Goal: Entertainment & Leisure: Browse casually

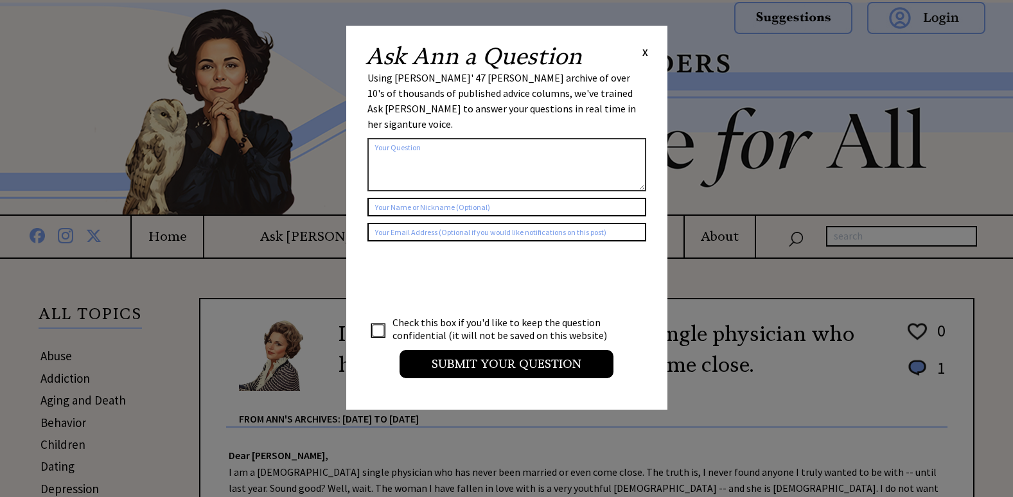
click at [644, 53] on span "X" at bounding box center [646, 52] width 6 height 13
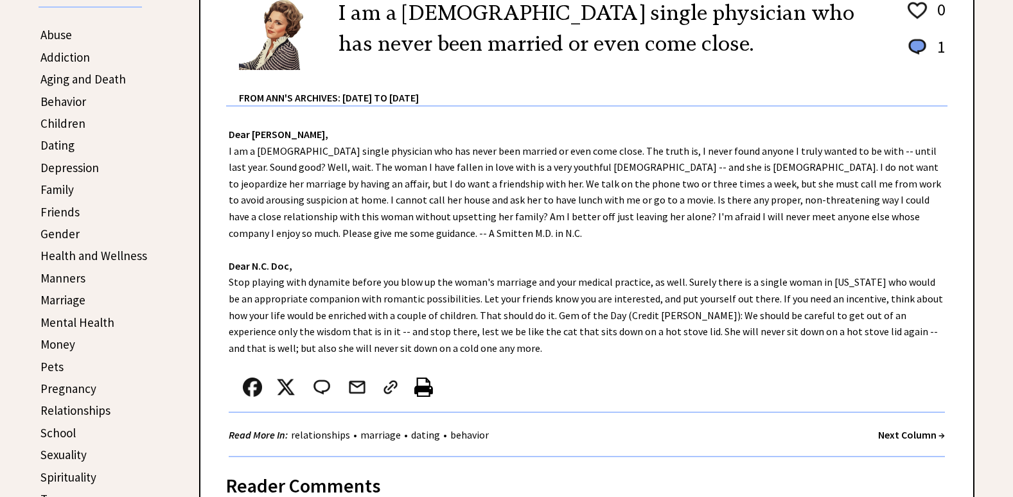
scroll to position [386, 0]
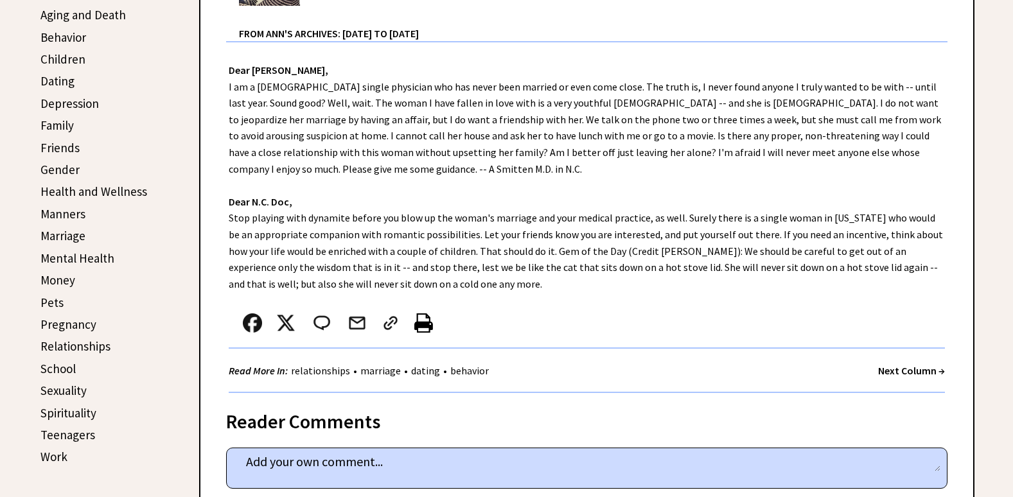
click at [884, 368] on strong "Next Column →" at bounding box center [911, 370] width 67 height 13
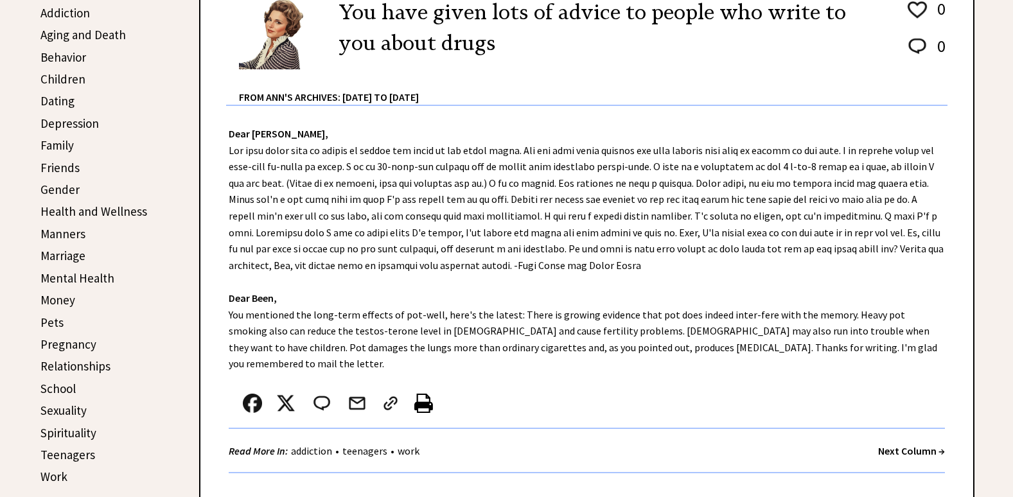
scroll to position [386, 0]
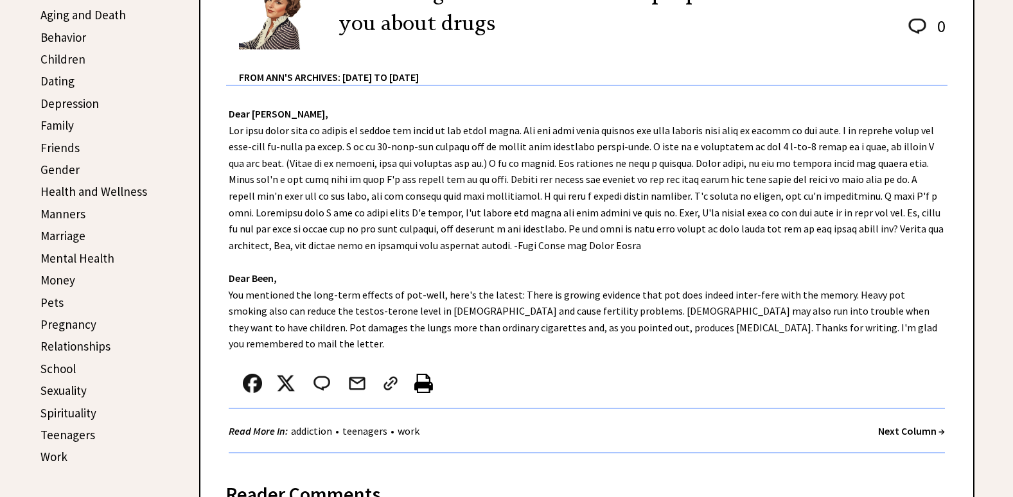
click at [898, 425] on strong "Next Column →" at bounding box center [911, 431] width 67 height 13
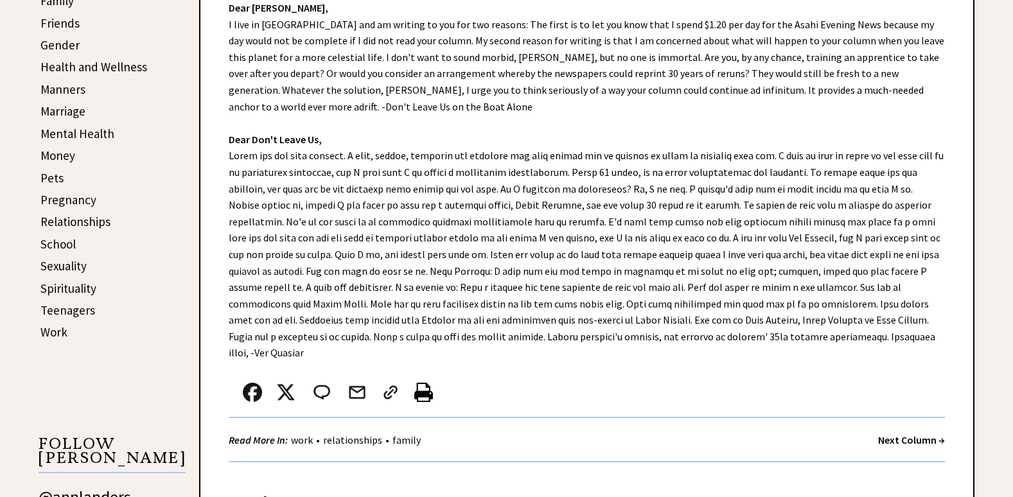
scroll to position [514, 0]
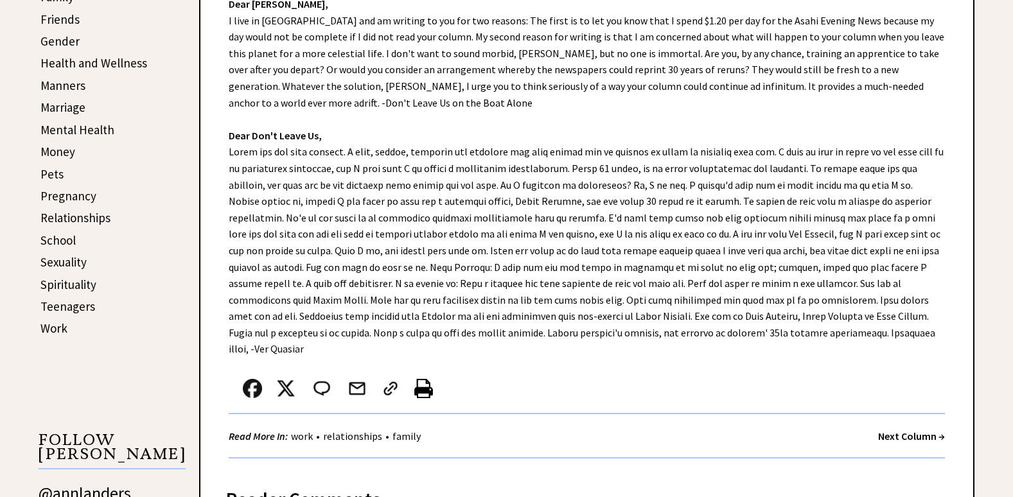
click at [920, 430] on strong "Next Column →" at bounding box center [911, 436] width 67 height 13
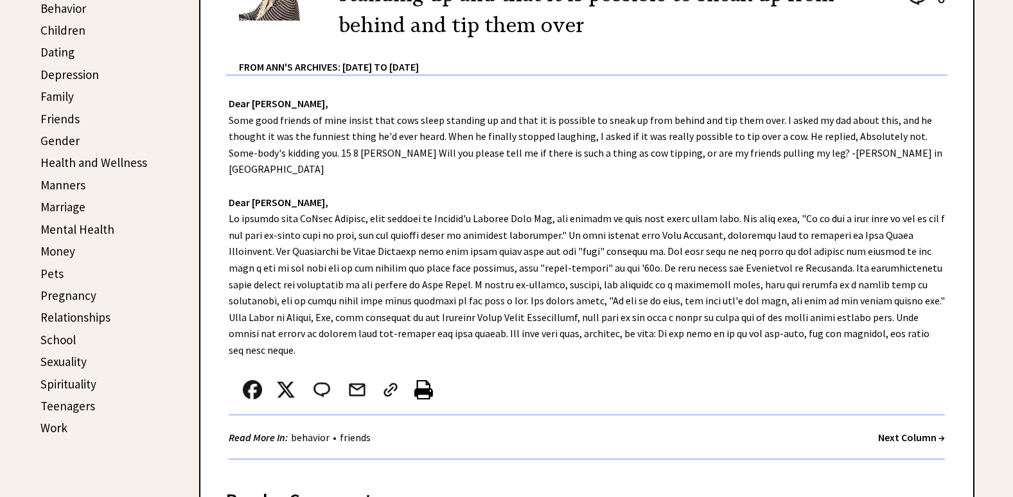
scroll to position [450, 0]
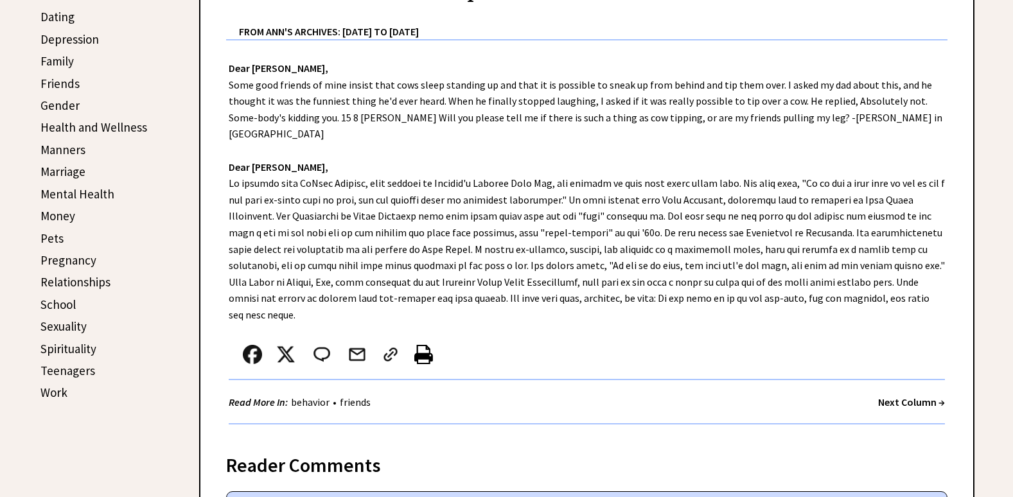
click at [914, 396] on strong "Next Column →" at bounding box center [911, 402] width 67 height 13
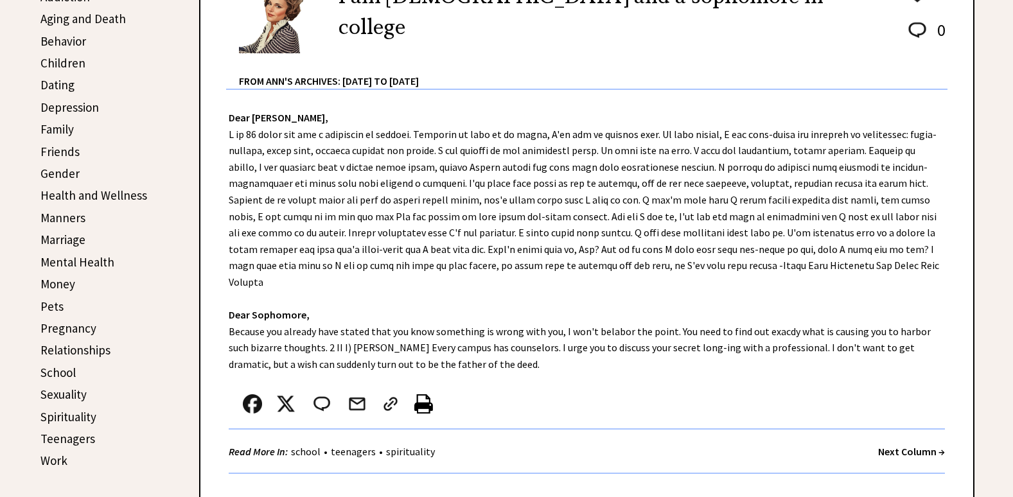
scroll to position [386, 0]
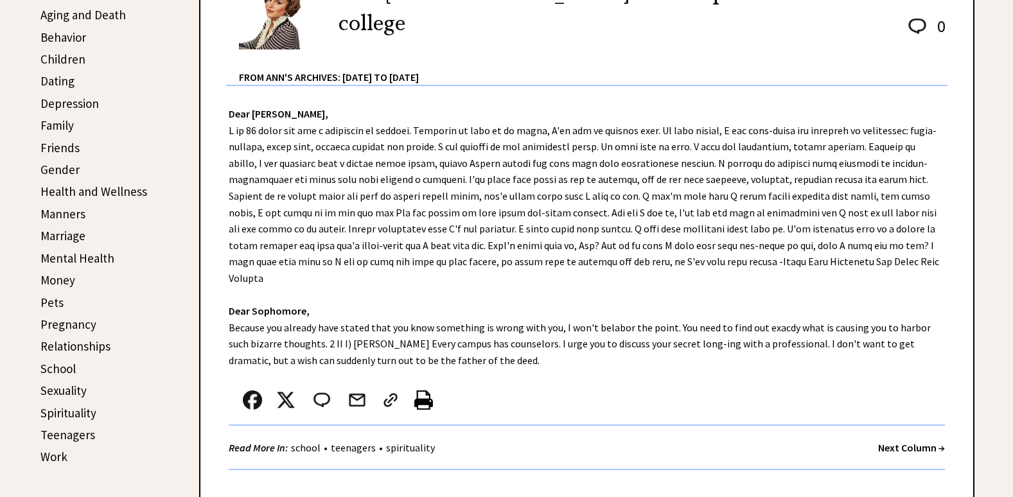
click at [921, 441] on strong "Next Column →" at bounding box center [911, 447] width 67 height 13
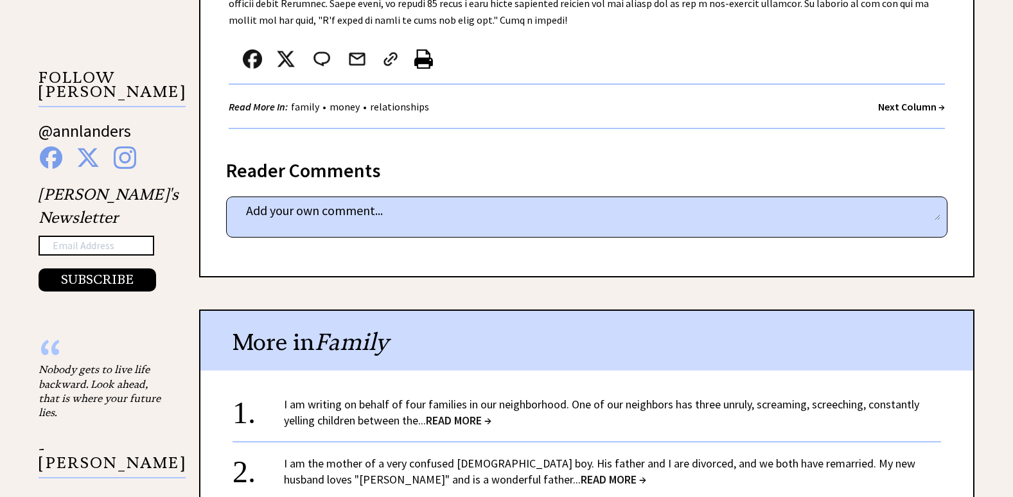
scroll to position [900, 0]
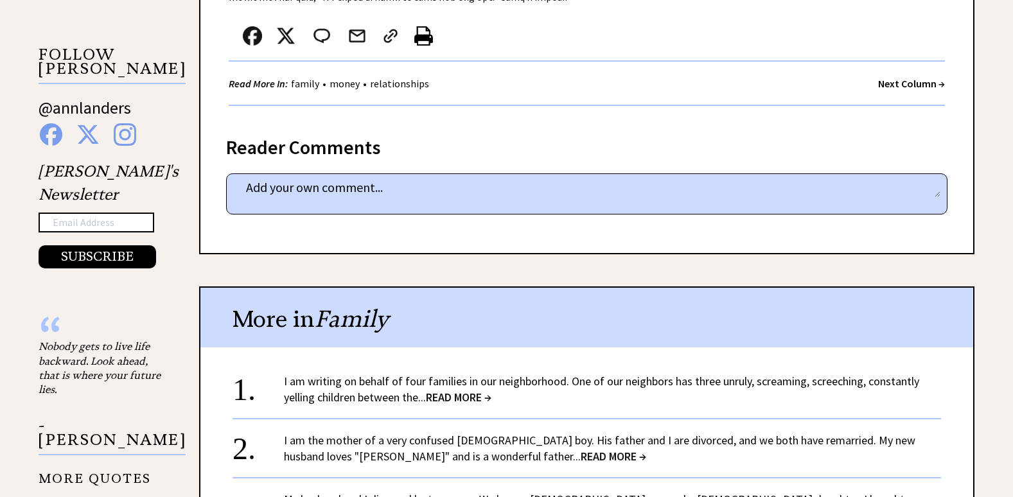
click at [484, 390] on span "READ MORE →" at bounding box center [459, 397] width 66 height 15
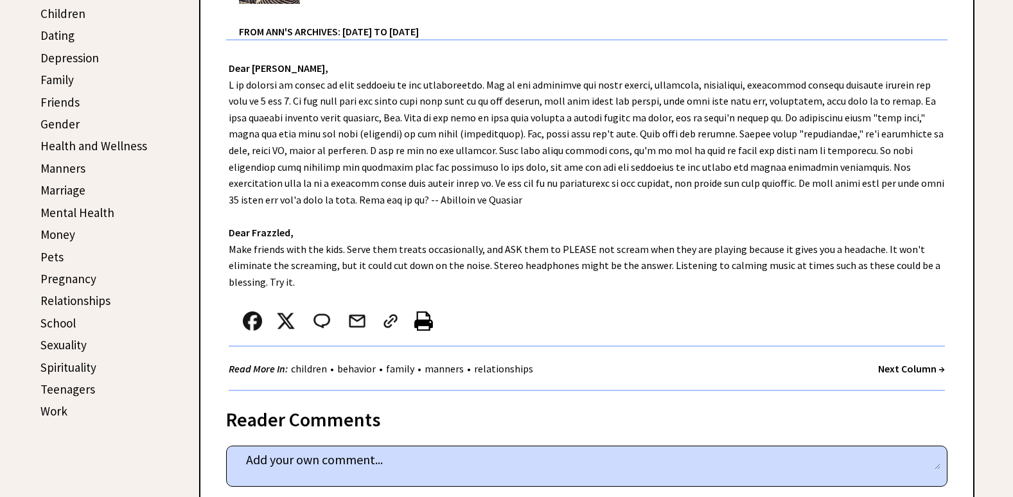
scroll to position [450, 0]
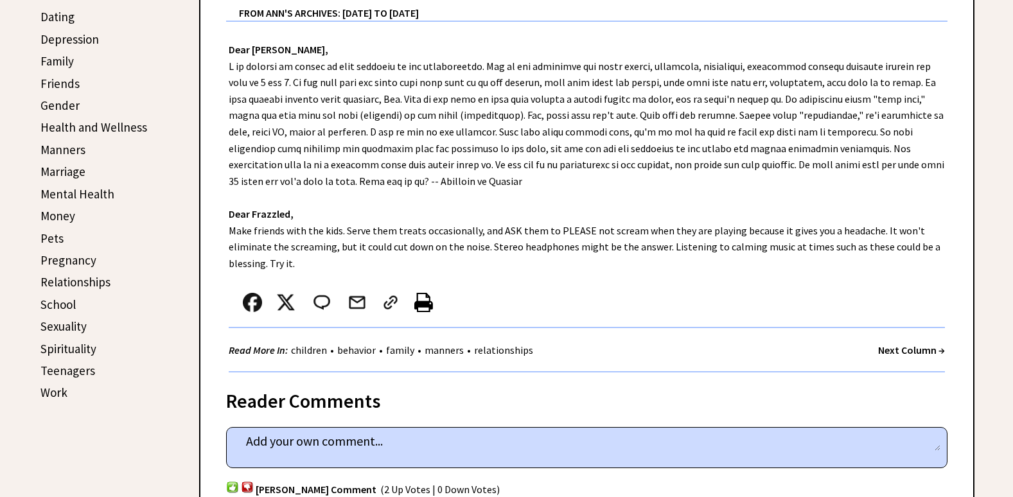
click at [886, 345] on strong "Next Column →" at bounding box center [911, 350] width 67 height 13
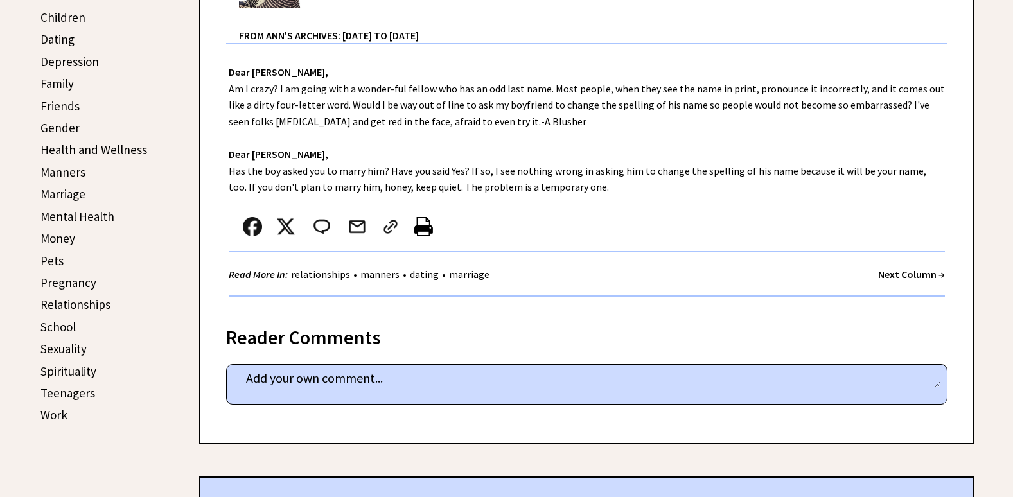
scroll to position [450, 0]
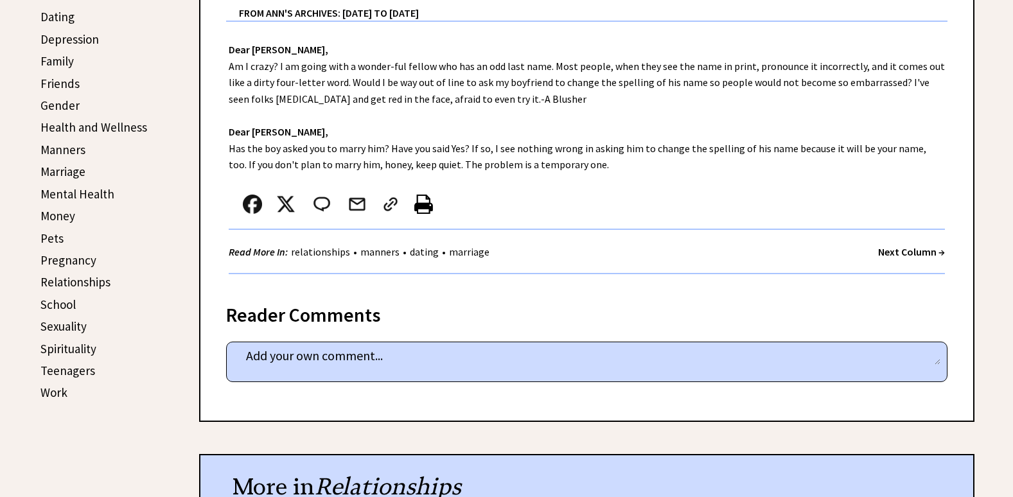
click at [894, 253] on strong "Next Column →" at bounding box center [911, 251] width 67 height 13
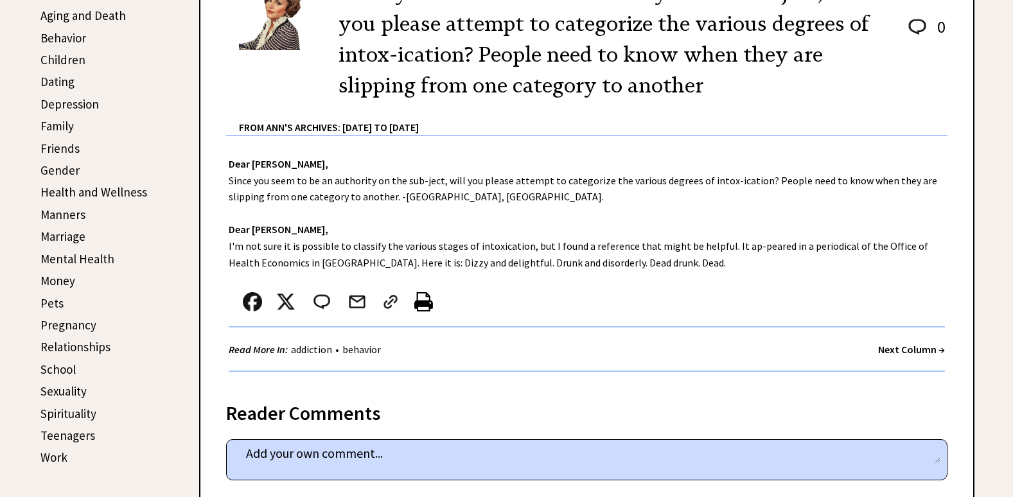
scroll to position [386, 0]
click at [902, 346] on strong "Next Column →" at bounding box center [911, 348] width 67 height 13
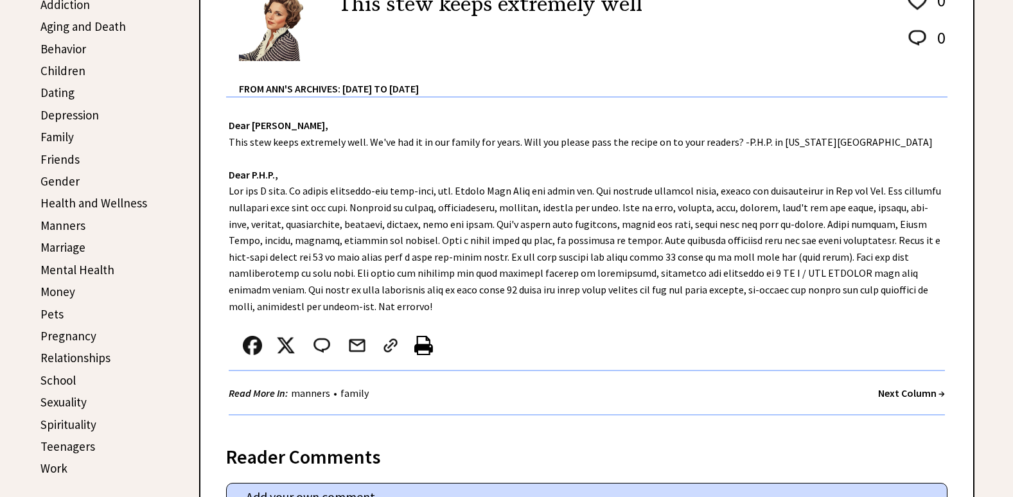
scroll to position [386, 0]
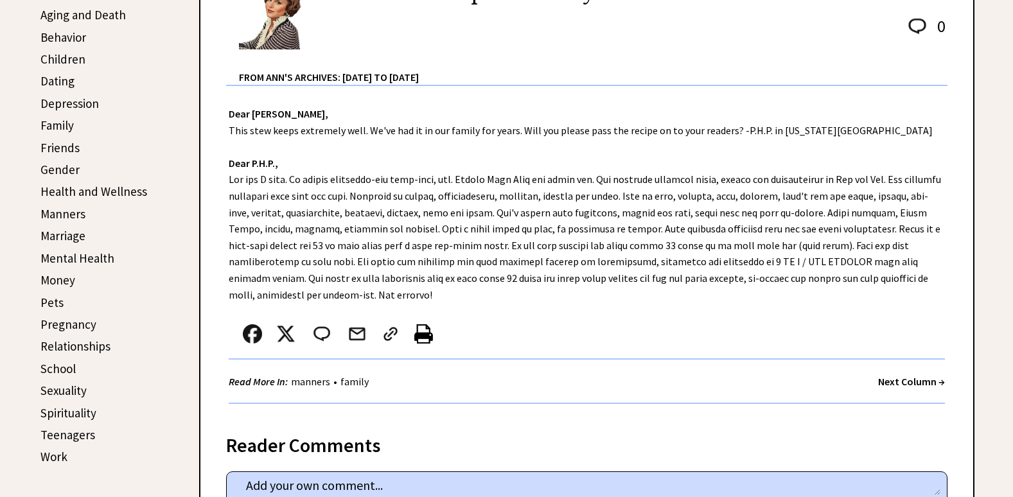
click at [933, 378] on strong "Next Column →" at bounding box center [911, 381] width 67 height 13
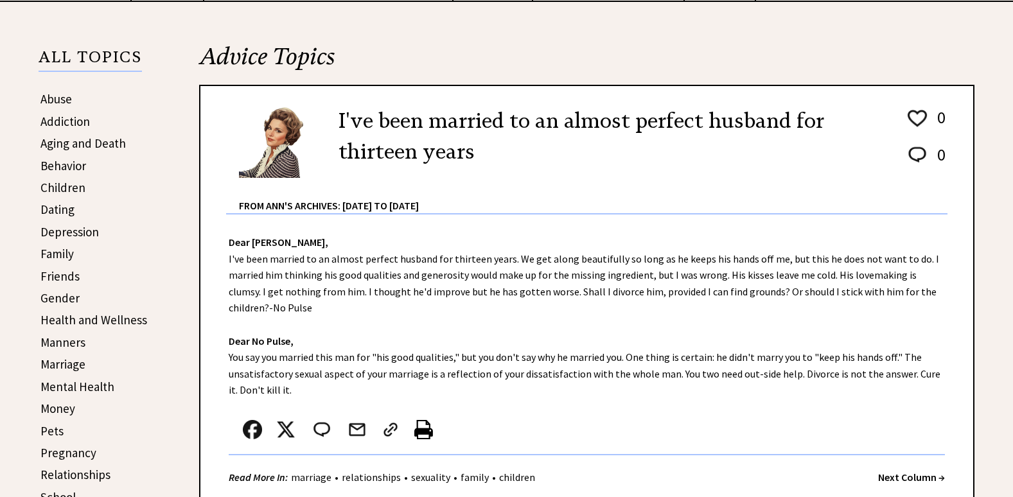
scroll to position [321, 0]
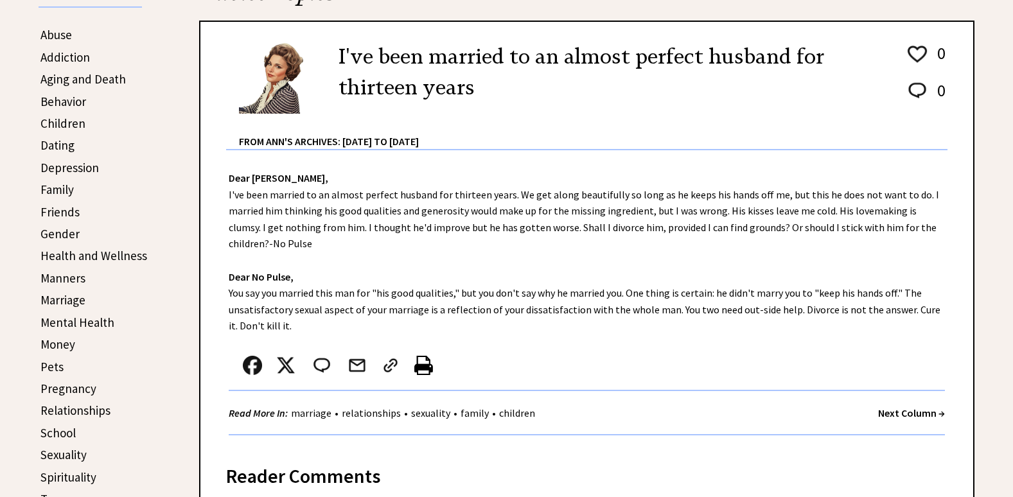
click at [882, 414] on strong "Next Column →" at bounding box center [911, 413] width 67 height 13
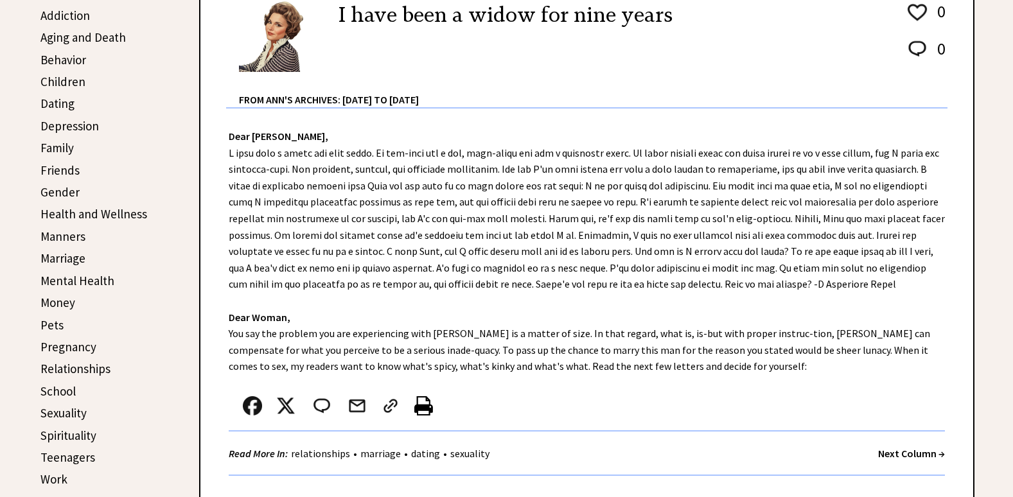
scroll to position [386, 0]
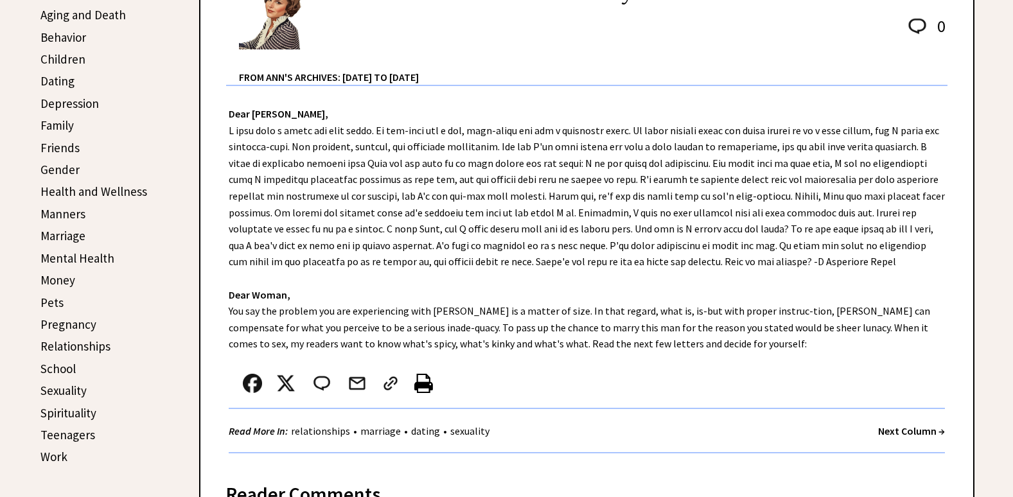
click at [889, 427] on strong "Next Column →" at bounding box center [911, 431] width 67 height 13
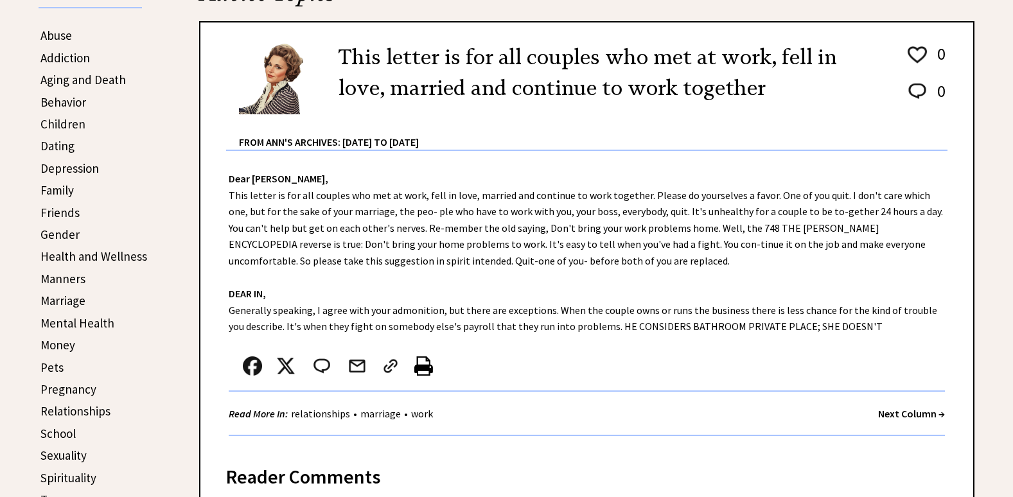
scroll to position [321, 0]
click at [885, 415] on strong "Next Column →" at bounding box center [911, 413] width 67 height 13
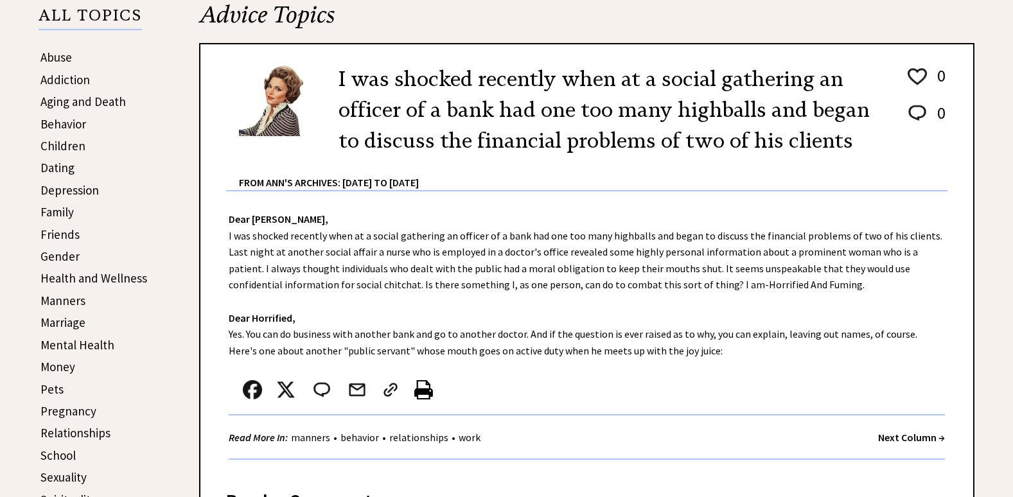
scroll to position [321, 0]
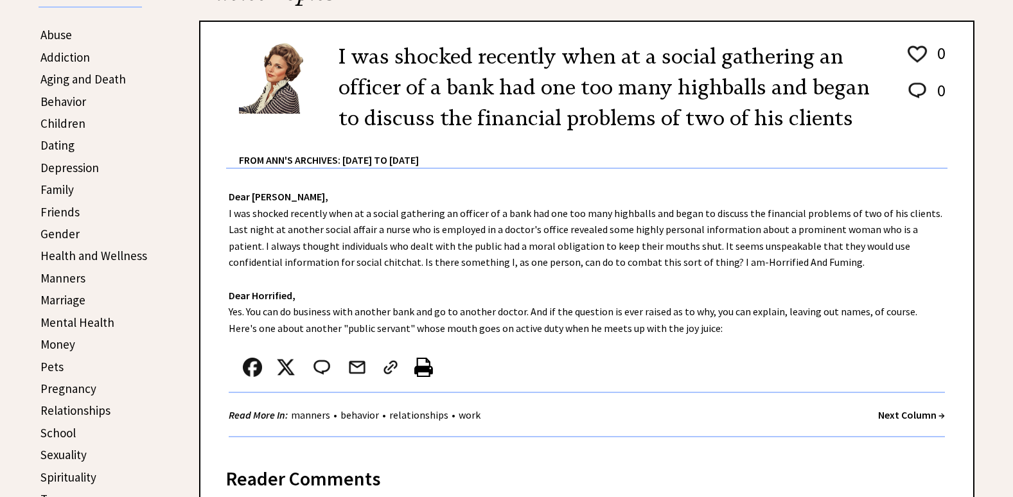
click at [897, 414] on strong "Next Column →" at bounding box center [911, 415] width 67 height 13
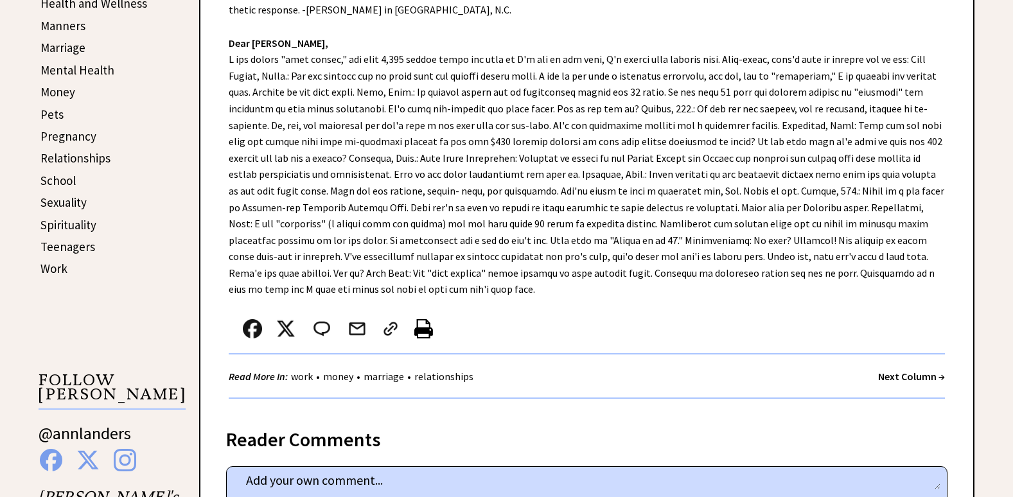
scroll to position [578, 0]
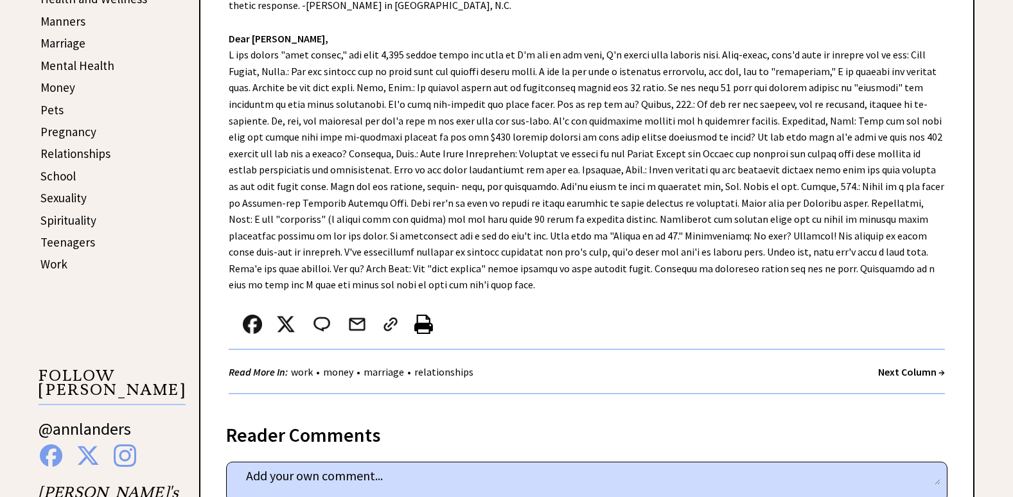
click at [921, 371] on strong "Next Column →" at bounding box center [911, 372] width 67 height 13
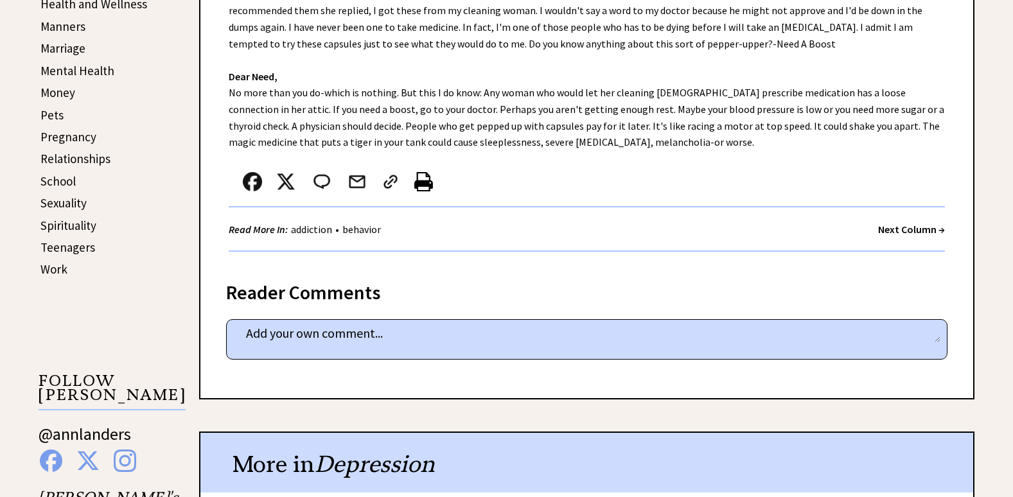
scroll to position [578, 0]
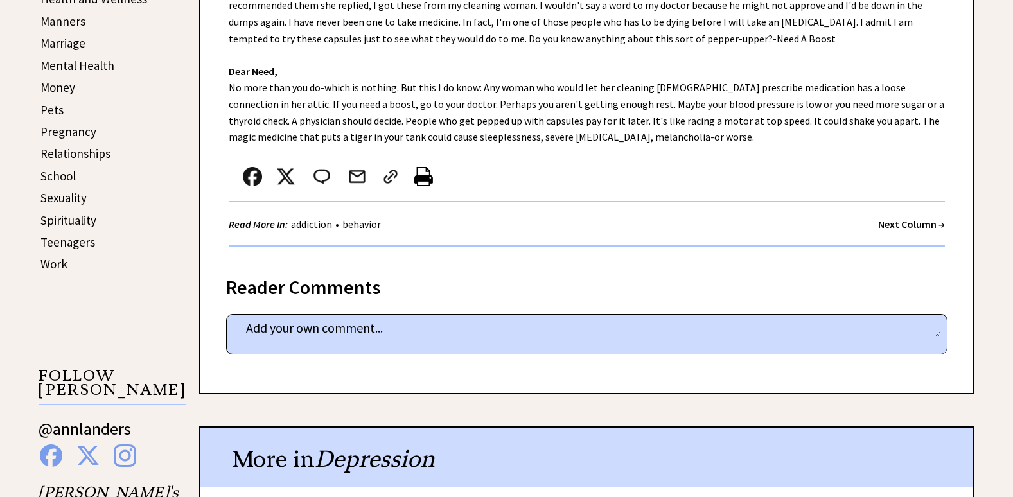
click at [900, 227] on strong "Next Column →" at bounding box center [911, 224] width 67 height 13
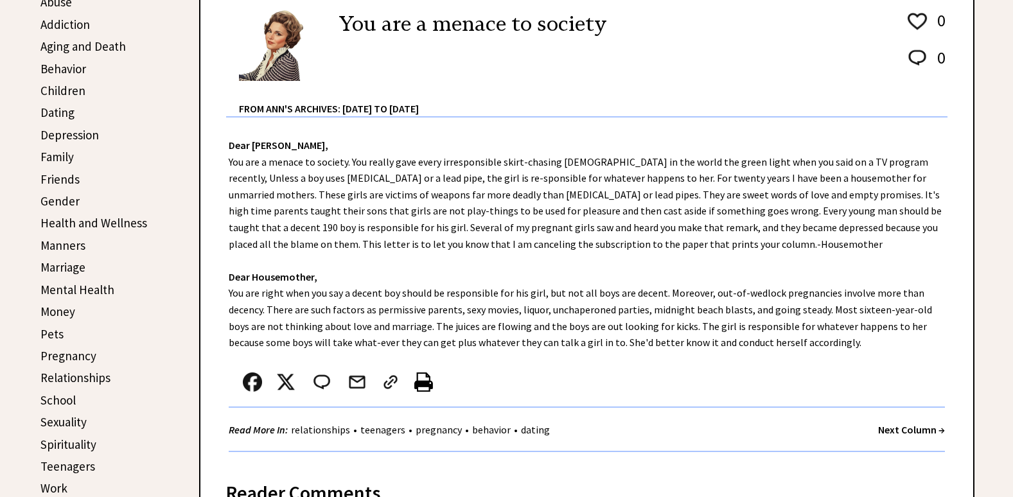
scroll to position [386, 0]
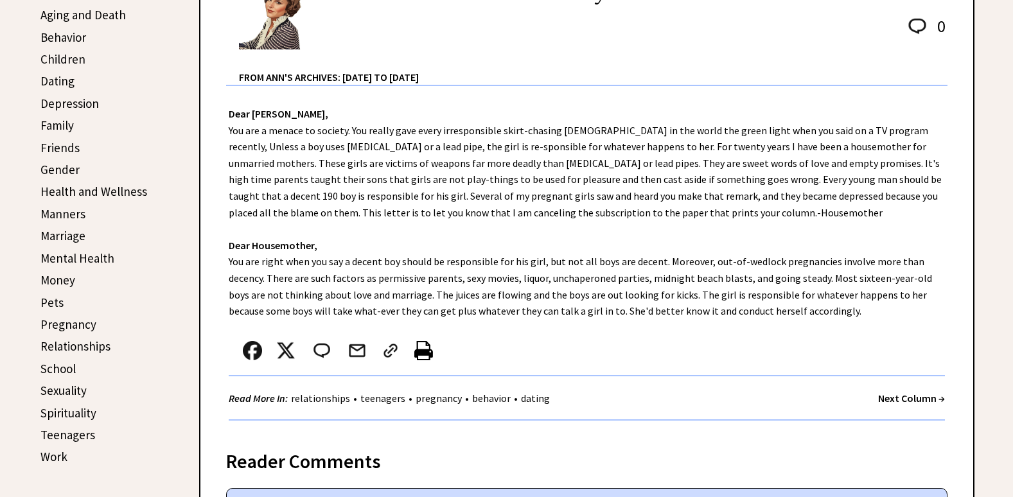
click at [901, 398] on strong "Next Column →" at bounding box center [911, 398] width 67 height 13
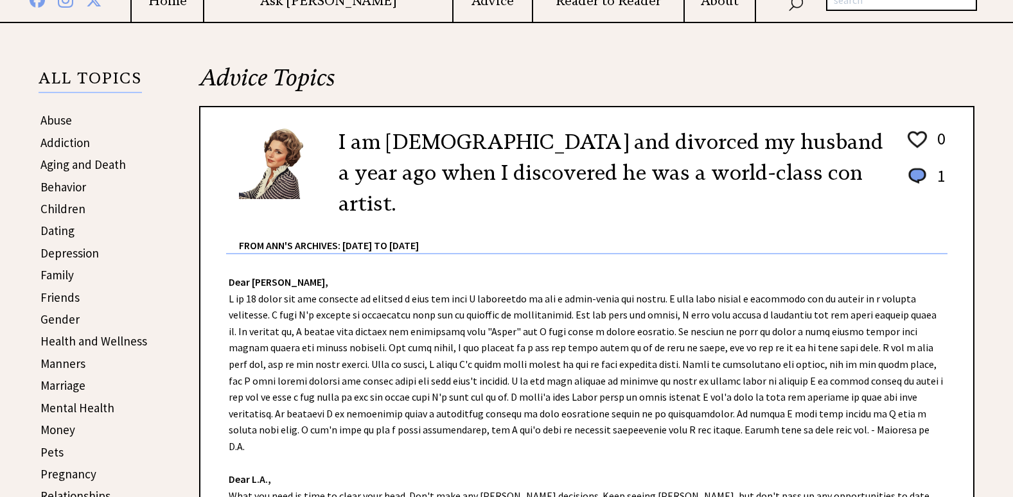
scroll to position [257, 0]
